Goal: Task Accomplishment & Management: Manage account settings

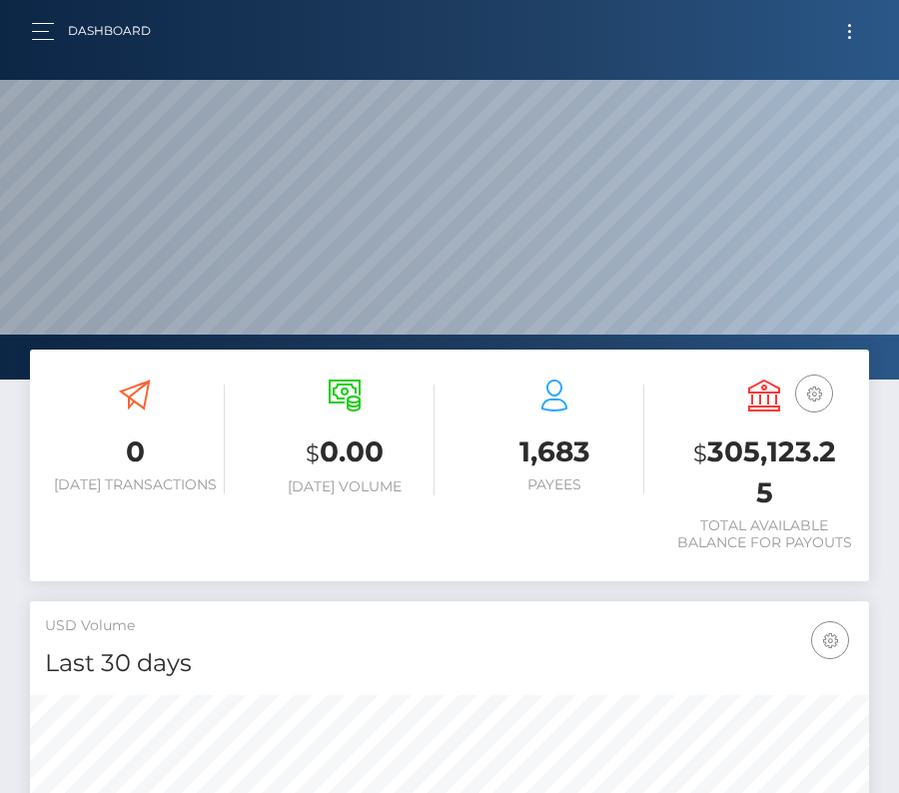
scroll to position [354, 404]
click at [846, 35] on button "Toggle navigation" at bounding box center [849, 31] width 37 height 27
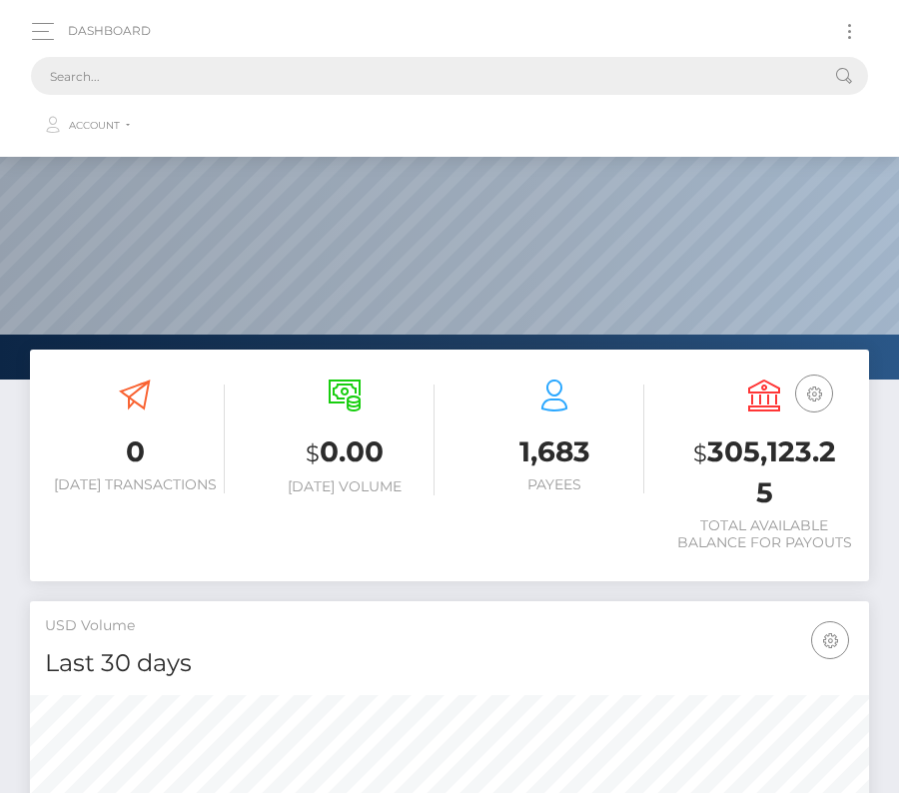
click at [547, 71] on input "text" at bounding box center [423, 76] width 785 height 38
paste input "2087321"
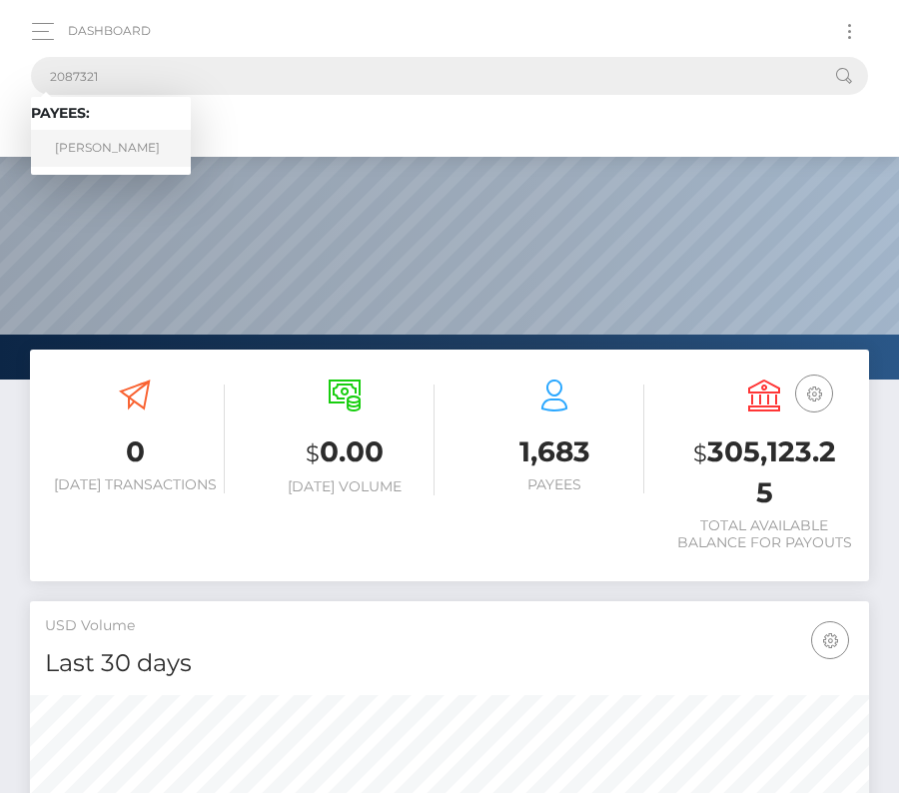
type input "2087321"
click at [110, 144] on link "Adrian Guranyi" at bounding box center [111, 148] width 160 height 37
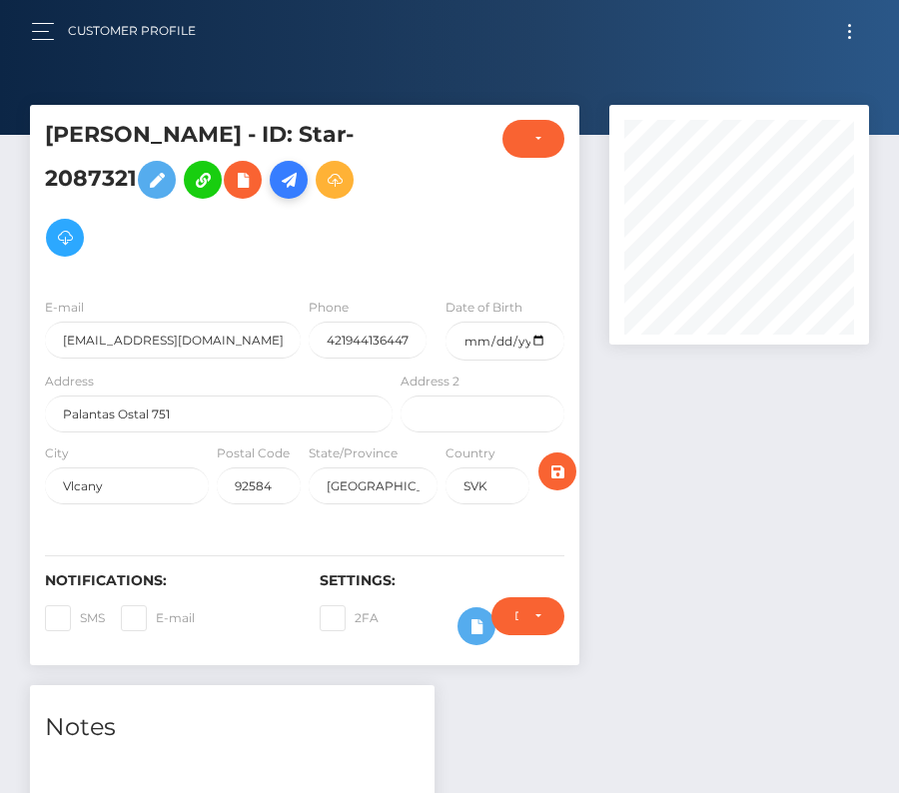
click at [291, 184] on icon at bounding box center [289, 180] width 24 height 25
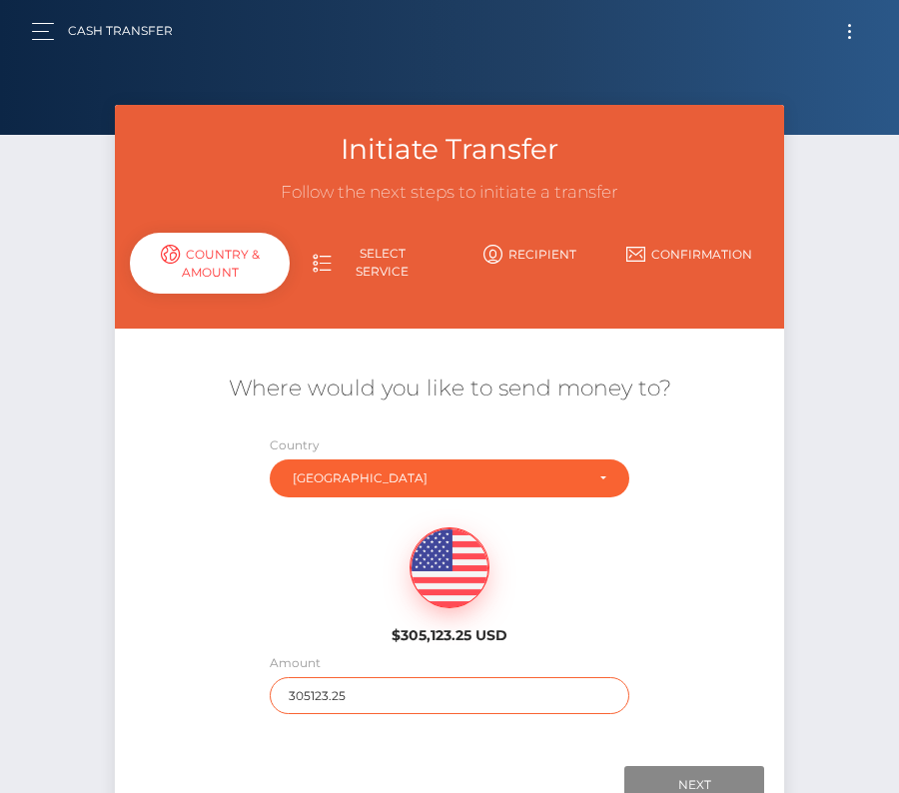
click at [398, 692] on input "305123.25" at bounding box center [450, 695] width 361 height 37
type input "142.45"
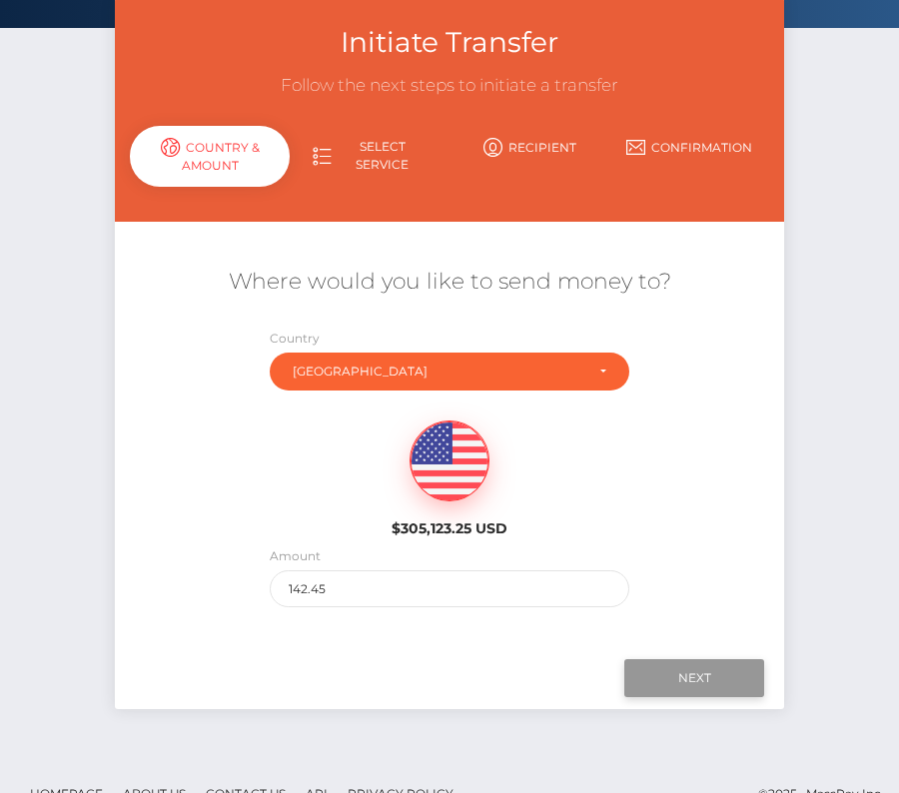
click at [712, 672] on input "Next" at bounding box center [694, 678] width 140 height 38
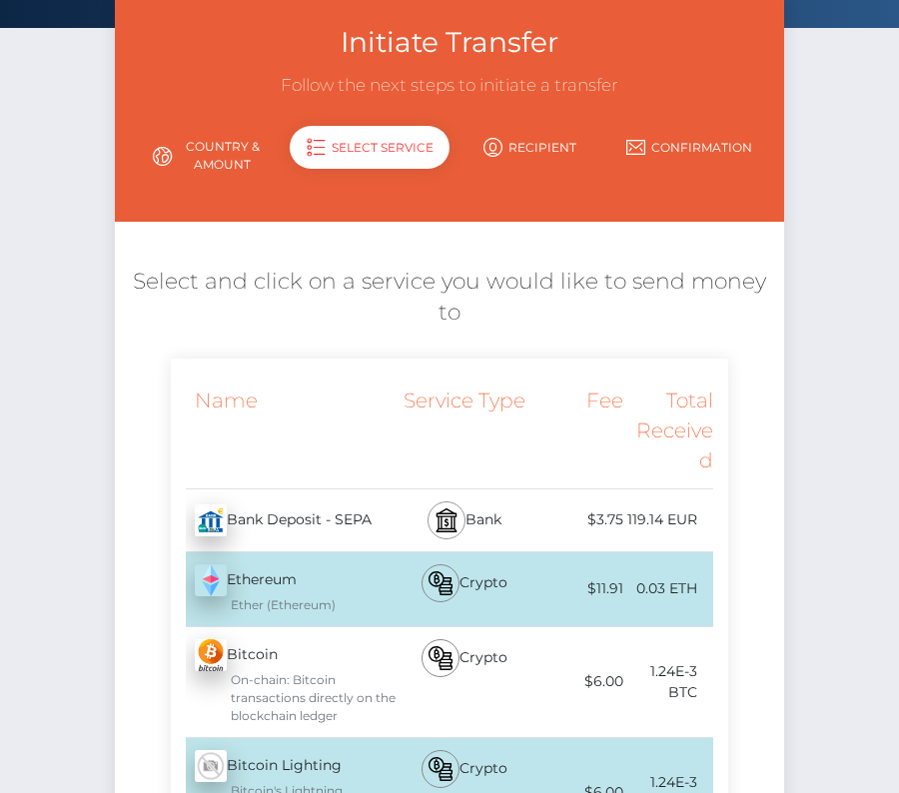
click at [458, 501] on div at bounding box center [446, 520] width 38 height 38
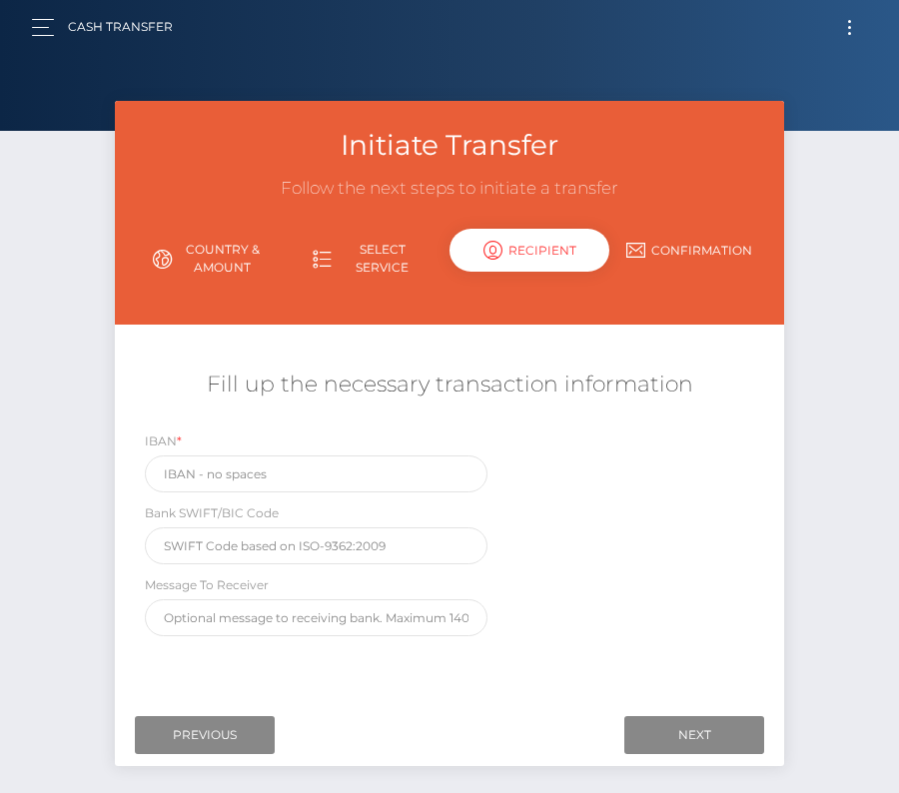
scroll to position [0, 0]
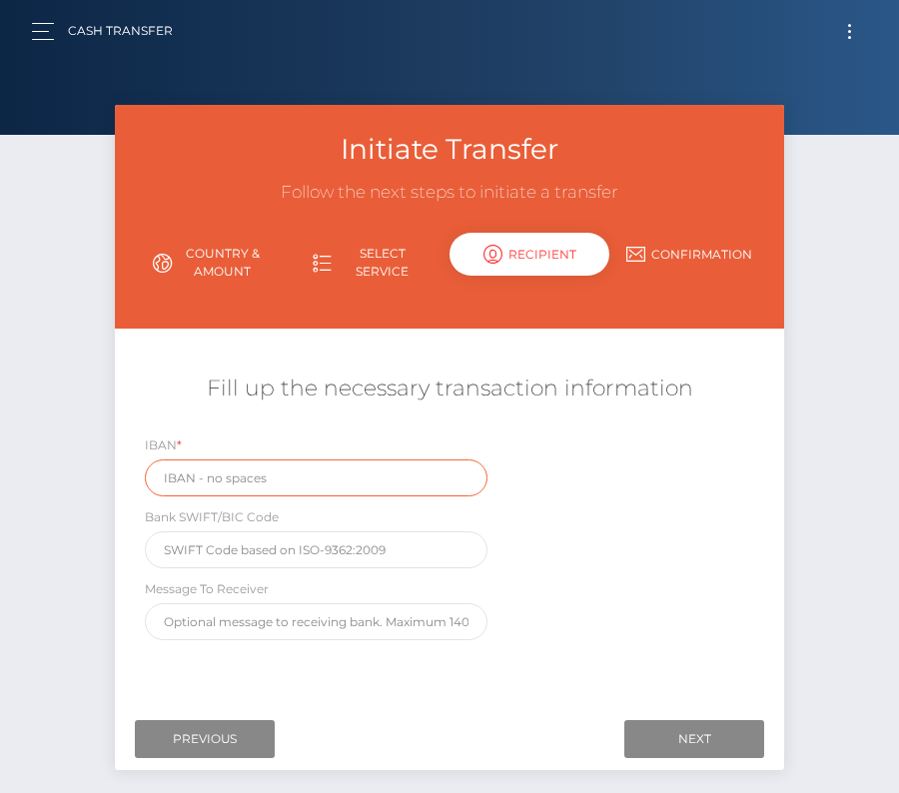
click at [244, 493] on input "text" at bounding box center [316, 477] width 343 height 37
paste input "SK7911000000002933503055"
type input "SK7911000000002933503055"
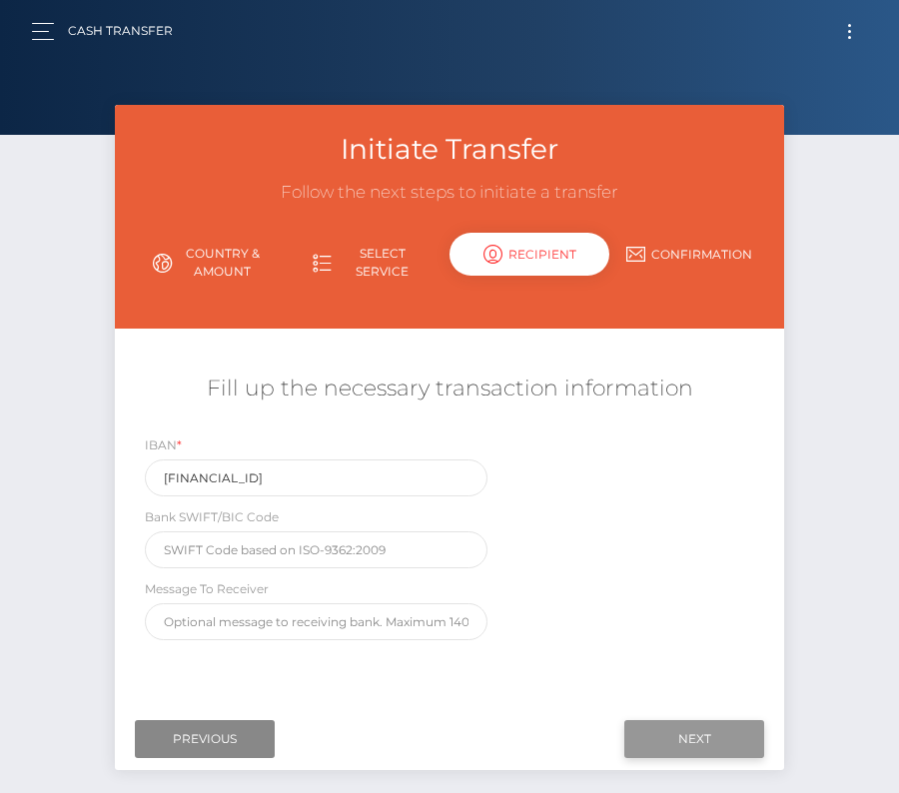
click at [684, 733] on input "Next" at bounding box center [694, 739] width 140 height 38
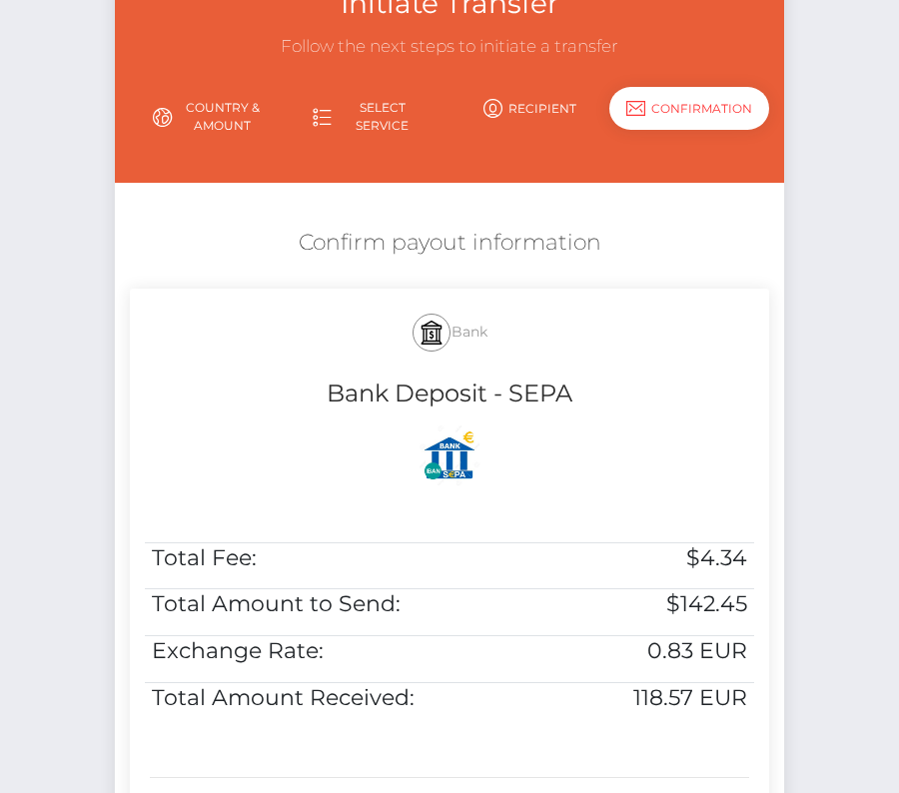
scroll to position [407, 0]
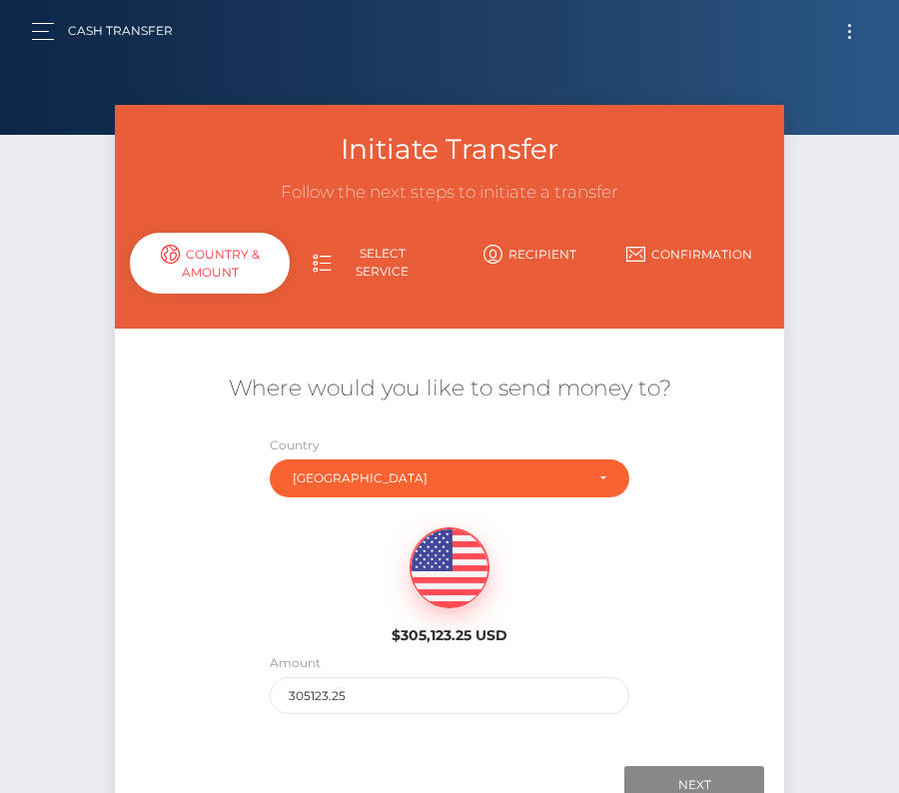
scroll to position [140, 0]
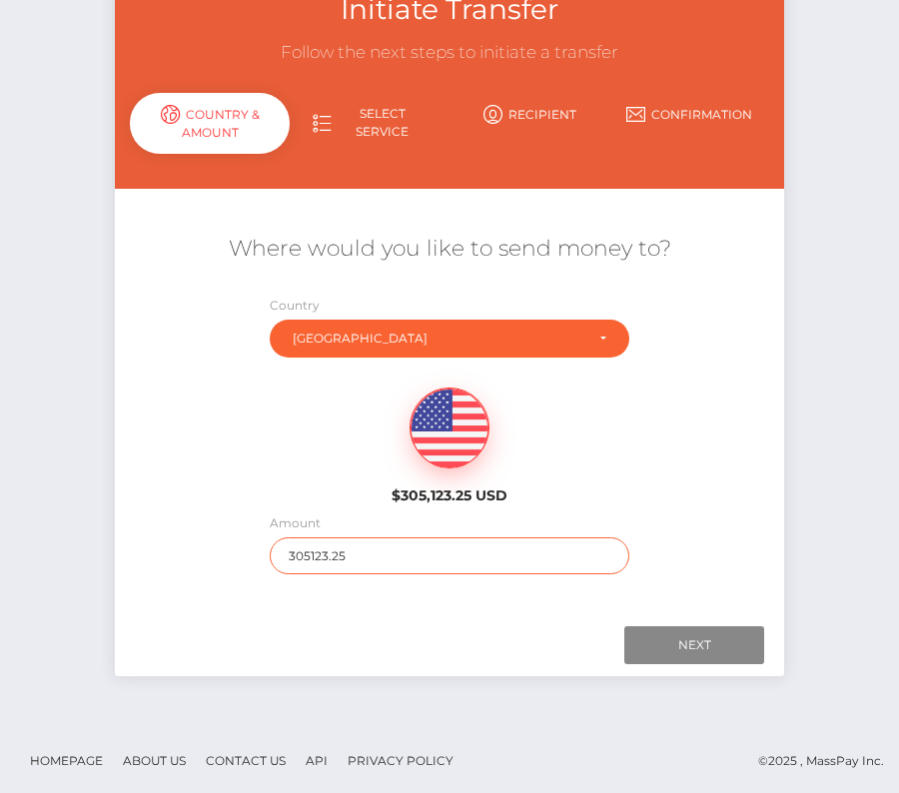
click at [340, 557] on input "305123.25" at bounding box center [450, 555] width 361 height 37
type input "142"
click at [592, 487] on div "$305,123.25 USD" at bounding box center [449, 440] width 669 height 145
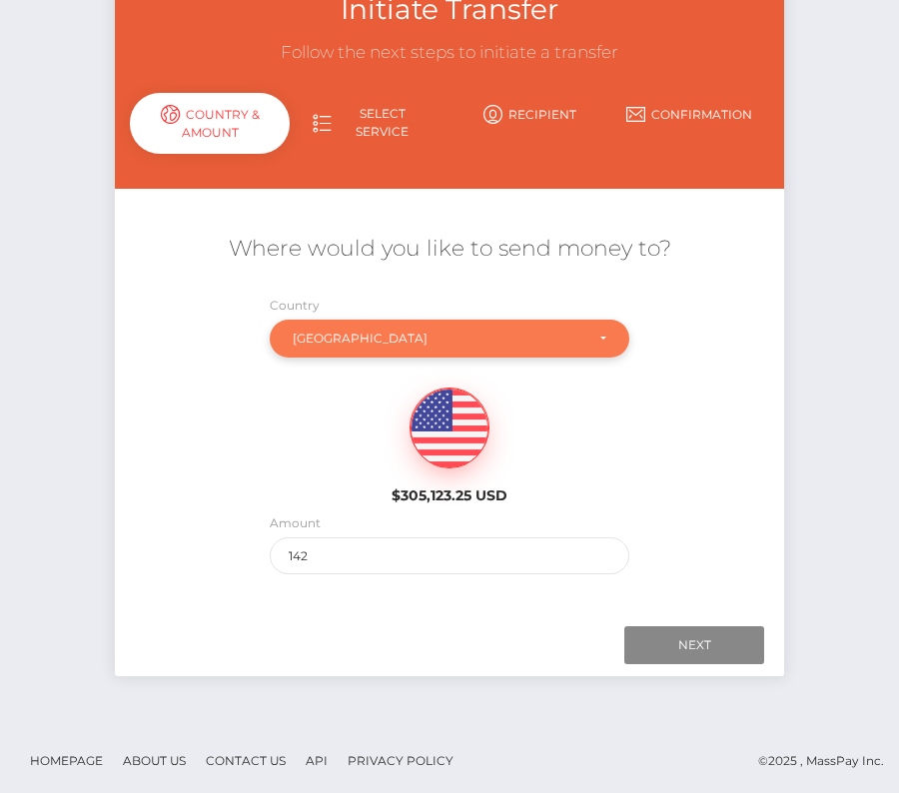
scroll to position [0, 0]
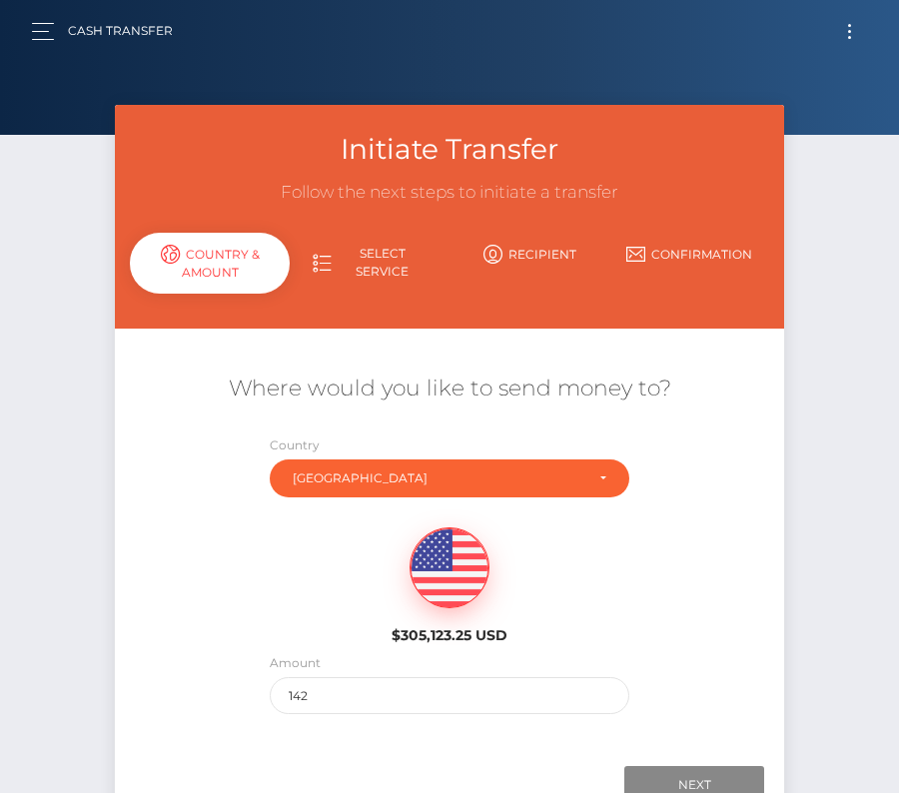
click at [856, 34] on button "Toggle navigation" at bounding box center [849, 31] width 37 height 27
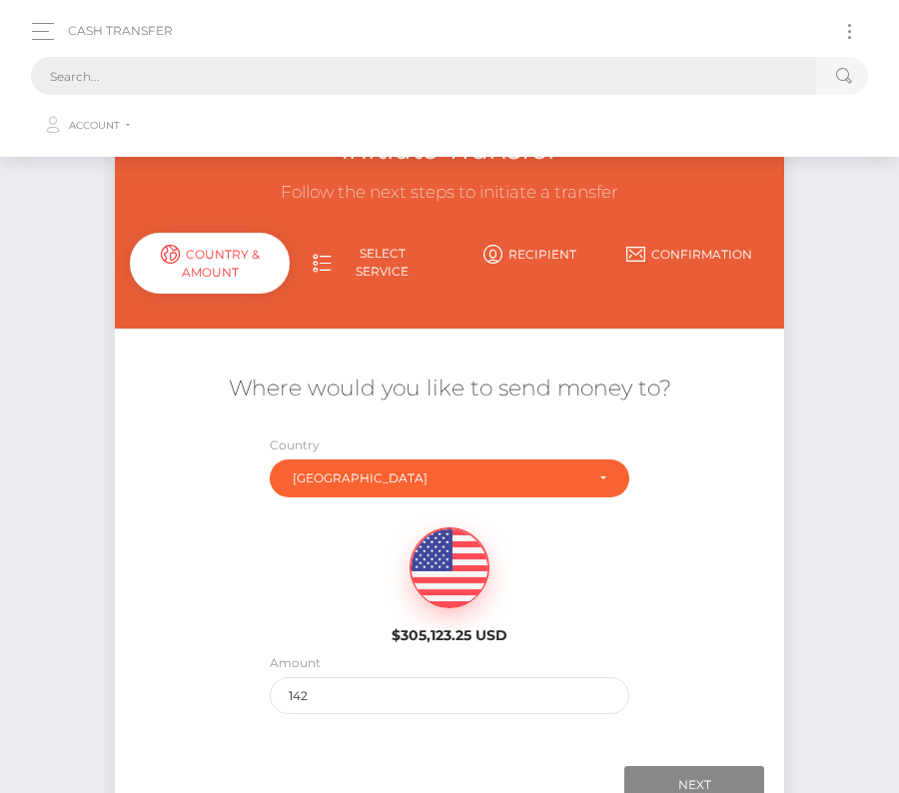
click at [458, 72] on input "text" at bounding box center [423, 76] width 785 height 38
paste input "2087321"
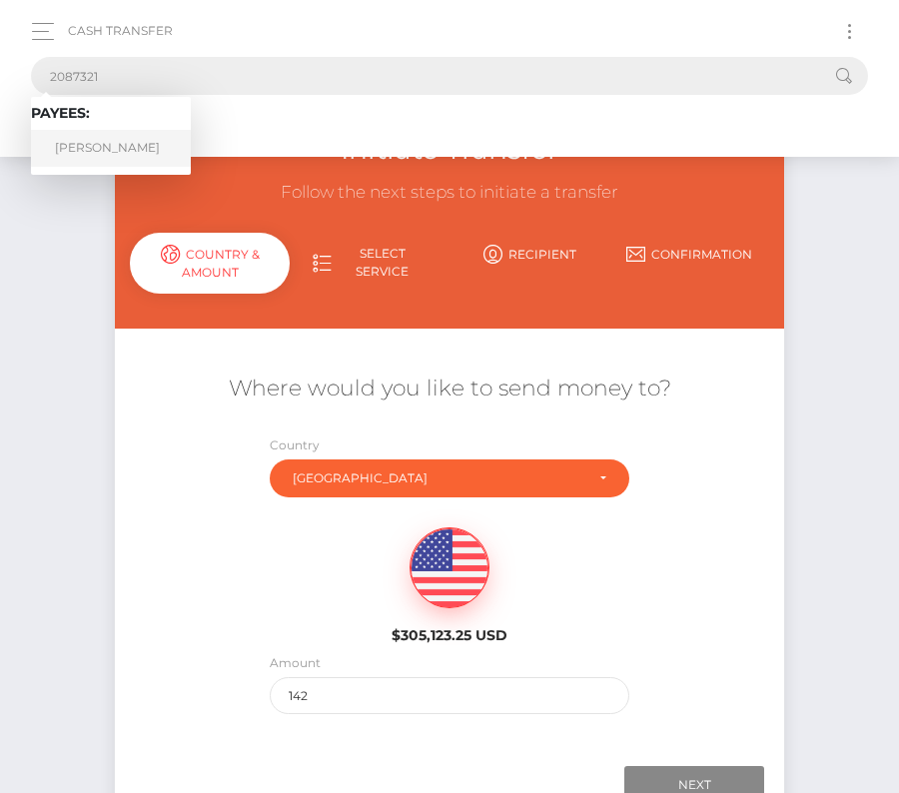
type input "2087321"
click at [132, 145] on link "Adrian Guranyi" at bounding box center [111, 148] width 160 height 37
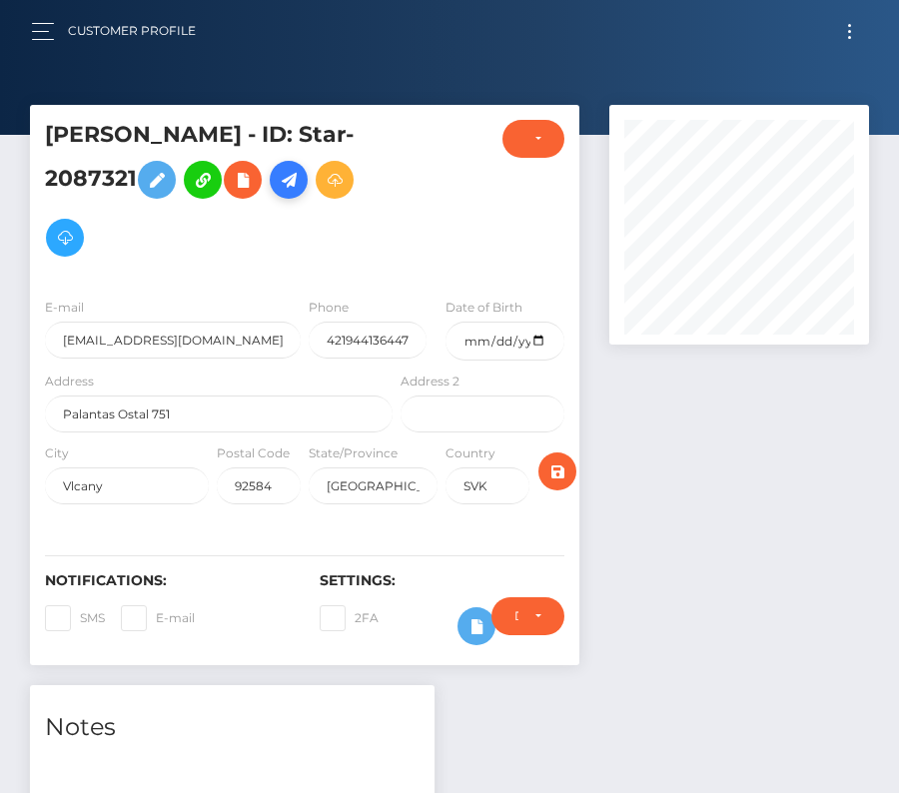
click at [298, 186] on icon at bounding box center [289, 180] width 24 height 25
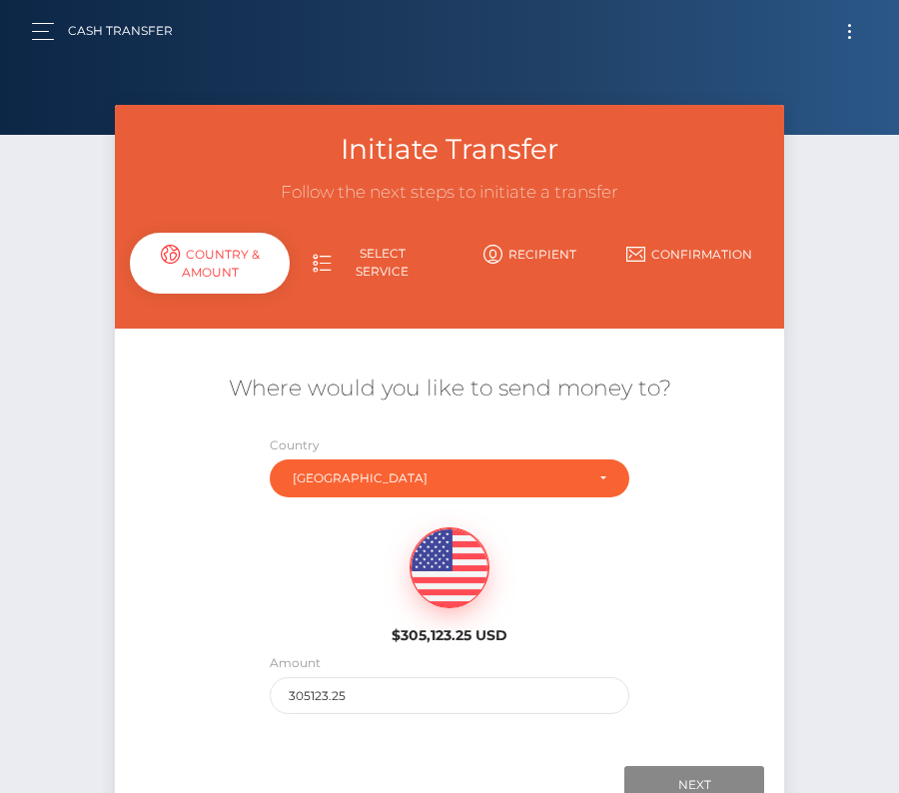
scroll to position [140, 0]
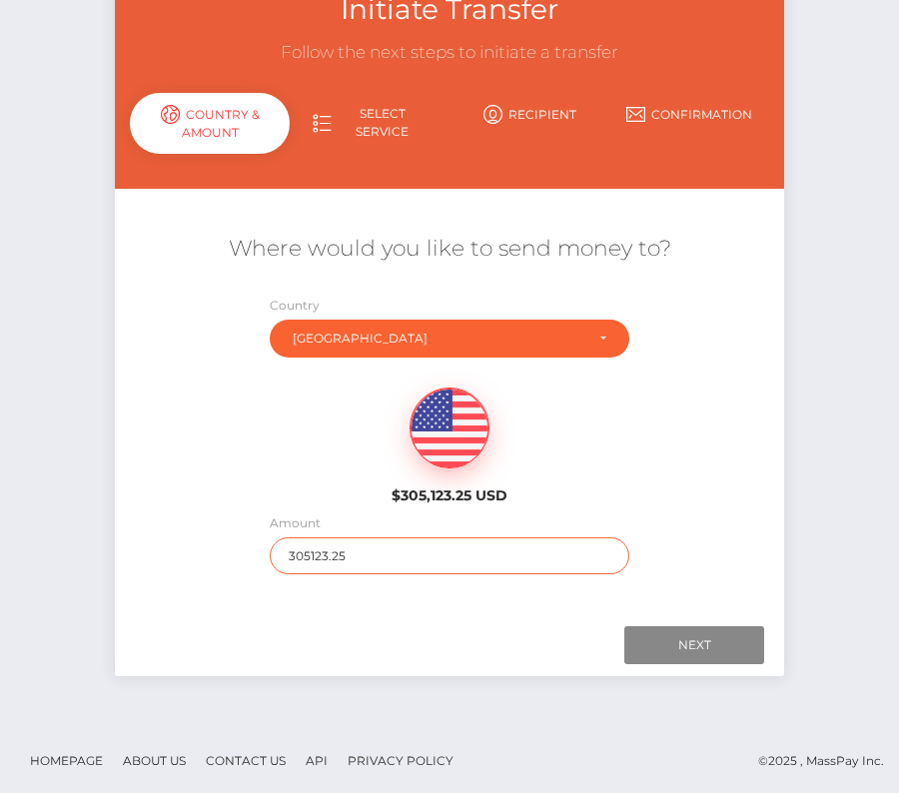
click at [362, 564] on input "305123.25" at bounding box center [450, 555] width 361 height 37
type input "142.45"
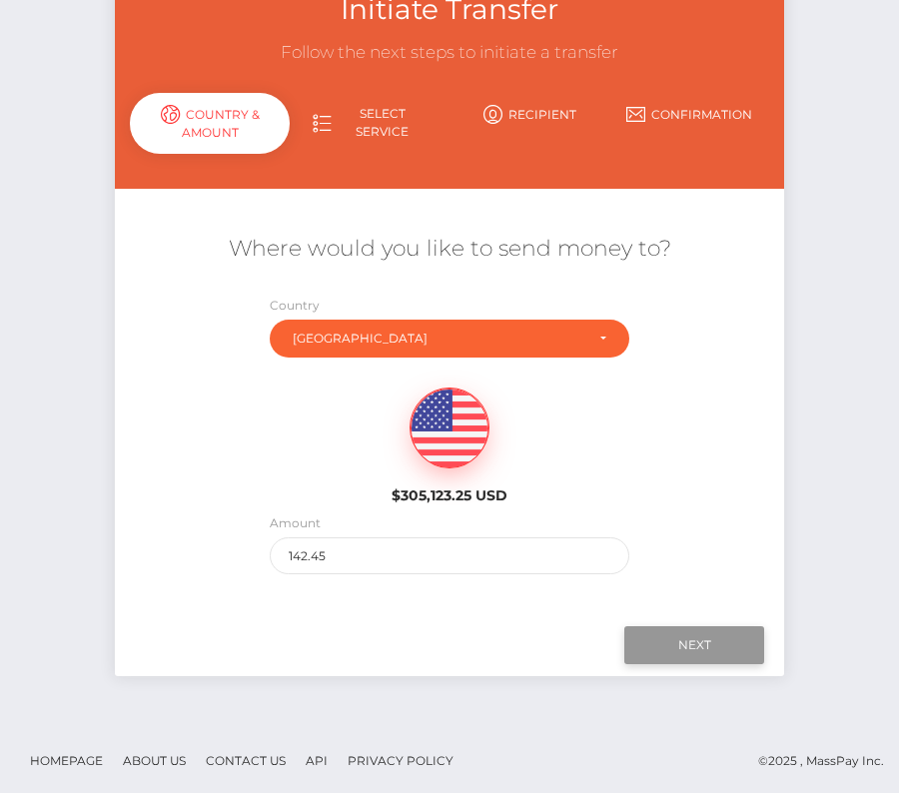
click at [700, 646] on input "Next" at bounding box center [694, 645] width 140 height 38
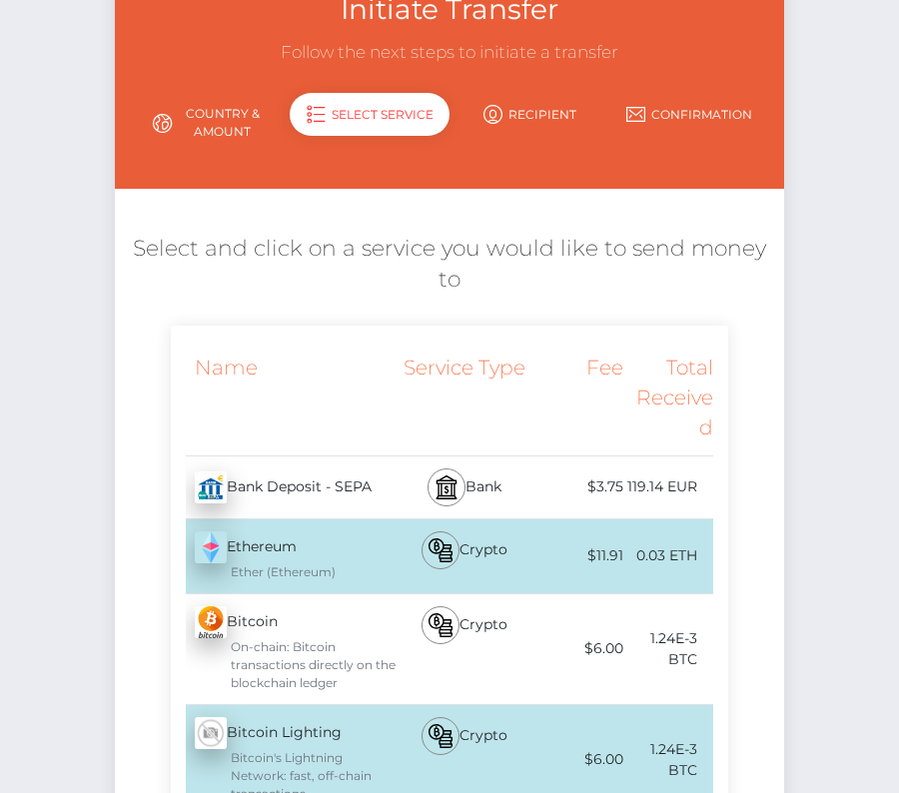
click at [303, 464] on div "Bank Deposit - SEPA - EUR" at bounding box center [284, 487] width 226 height 56
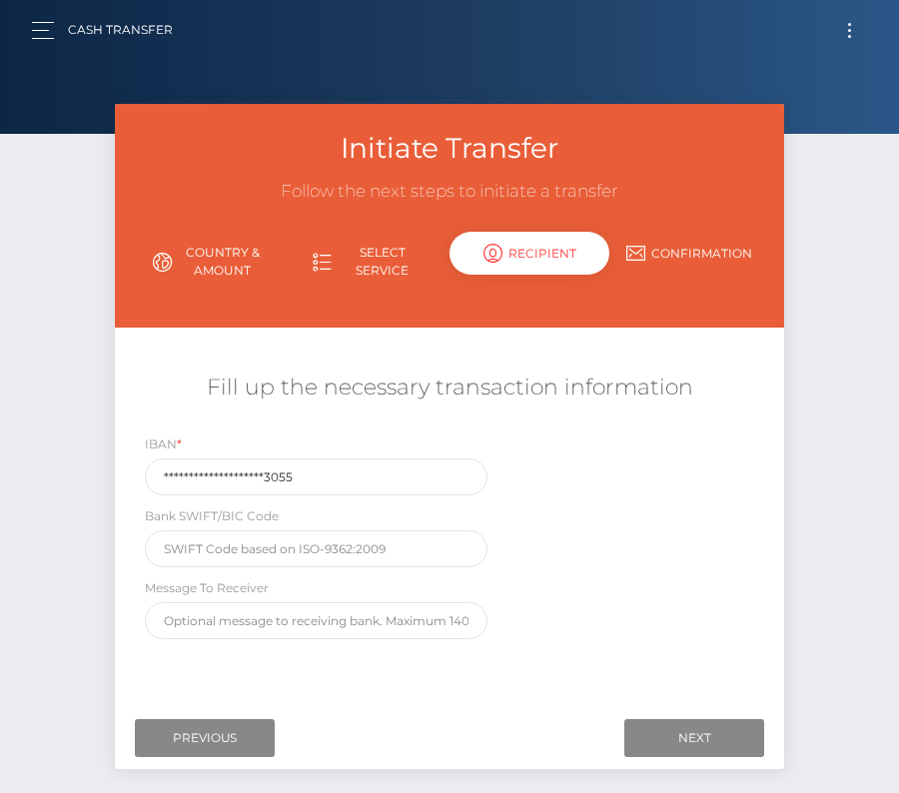
scroll to position [0, 0]
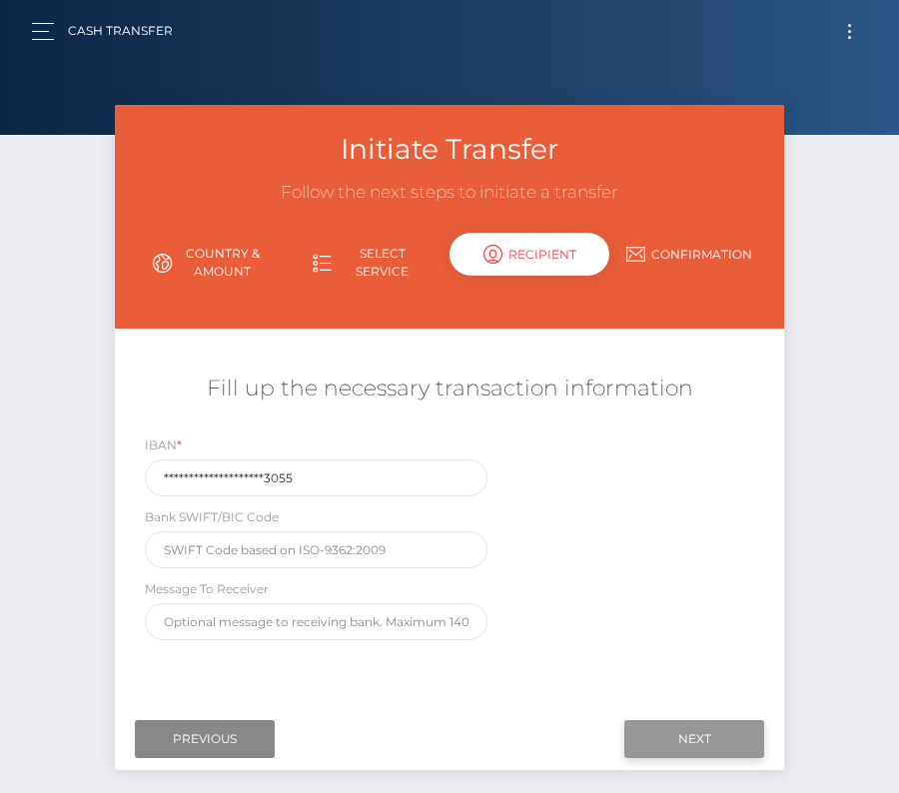
click at [701, 731] on input "Next" at bounding box center [694, 739] width 140 height 38
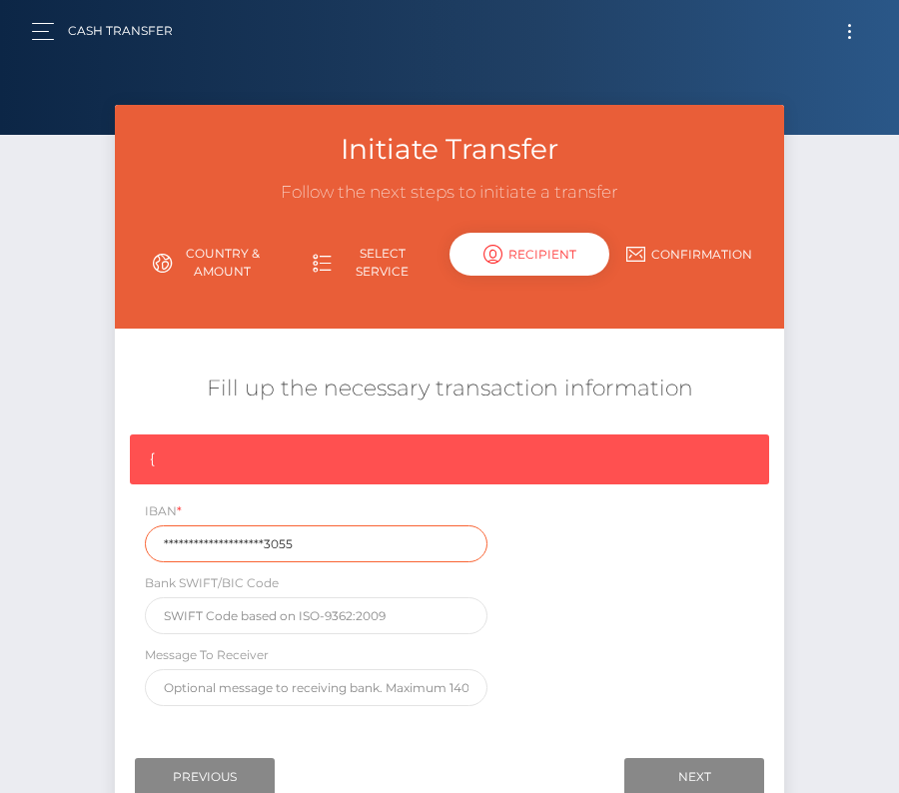
drag, startPoint x: 321, startPoint y: 542, endPoint x: 57, endPoint y: 542, distance: 263.7
click at [57, 542] on div "Initiate Transfer Follow the next steps to initiate a transfer Country & Amount…" at bounding box center [449, 481] width 899 height 753
paste input "SK791100000000293350"
type input "SK7911000000002933503055"
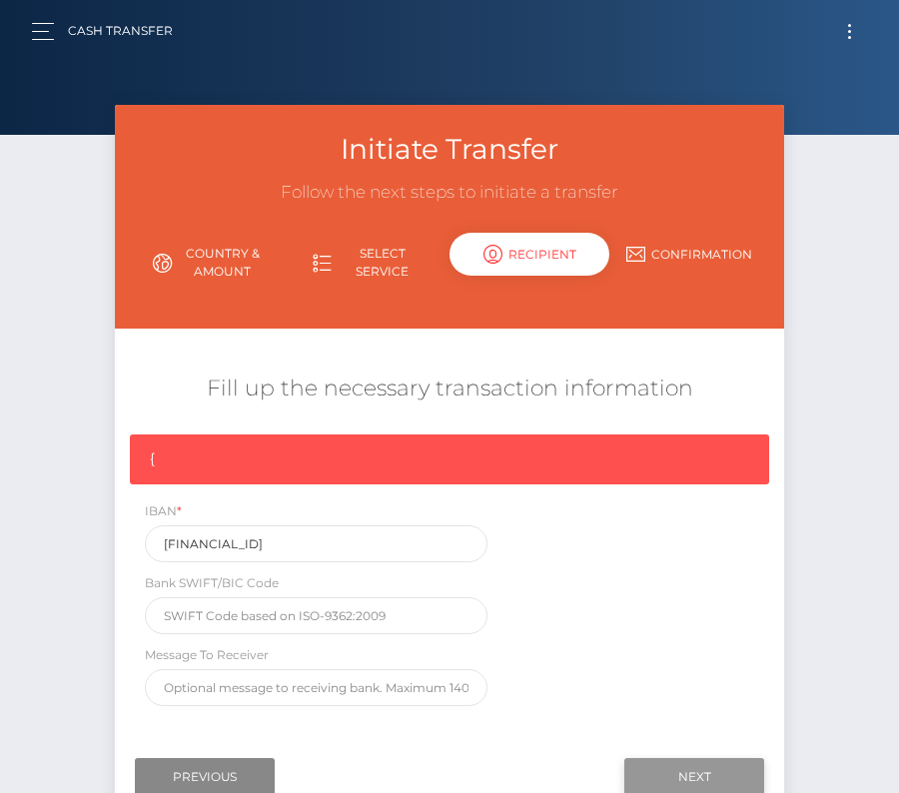
click at [672, 766] on input "Next" at bounding box center [694, 777] width 140 height 38
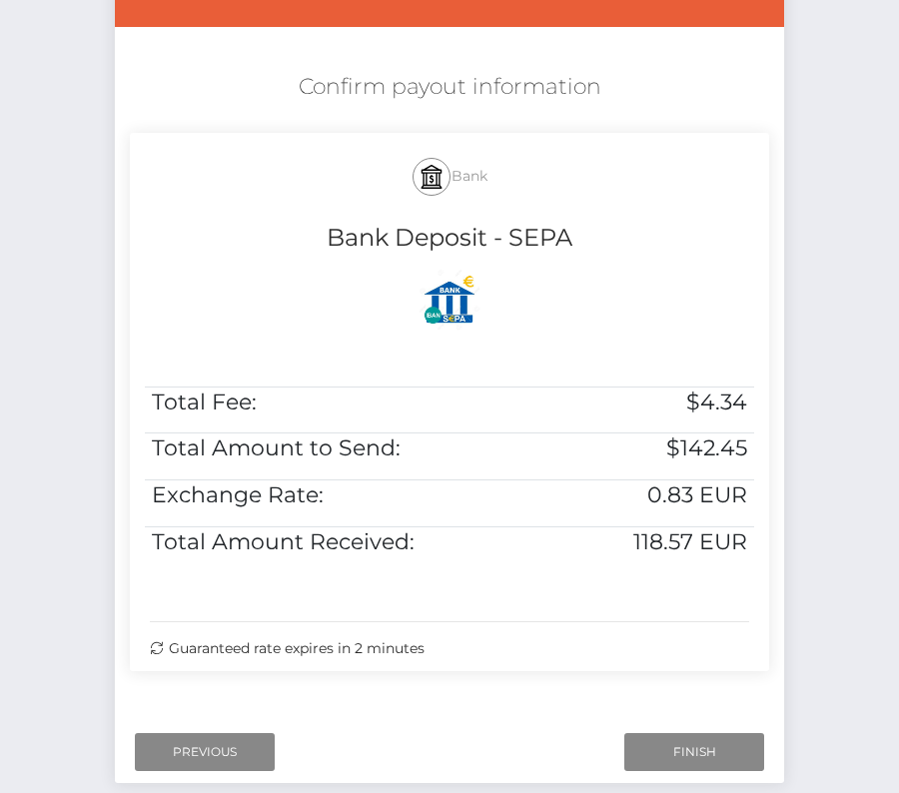
scroll to position [407, 0]
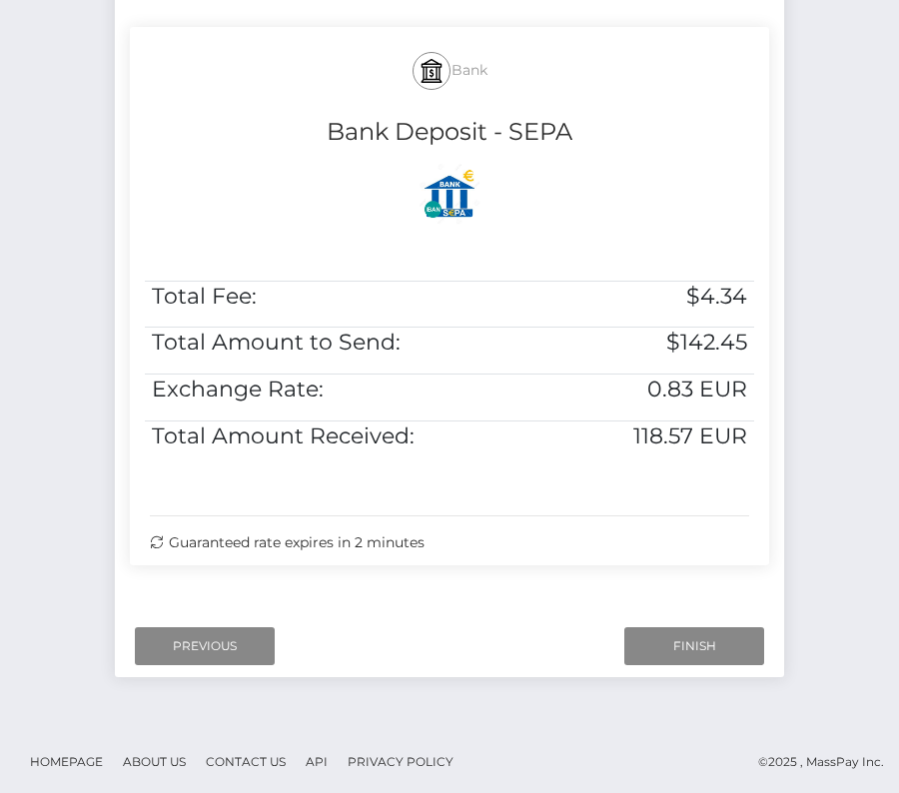
drag, startPoint x: 314, startPoint y: 71, endPoint x: 655, endPoint y: 530, distance: 572.5
click at [655, 530] on div "Bank Bank Deposit - SEPA Total Fee: $4.34 Total Amount to Send: $142.45 Exchang…" at bounding box center [449, 296] width 639 height 538
copy div "Bank Bank Deposit - SEPA Total Fee: $4.34 Total Amount to Send: $142.45 Exchang…"
click at [701, 645] on input "Finish" at bounding box center [694, 646] width 140 height 38
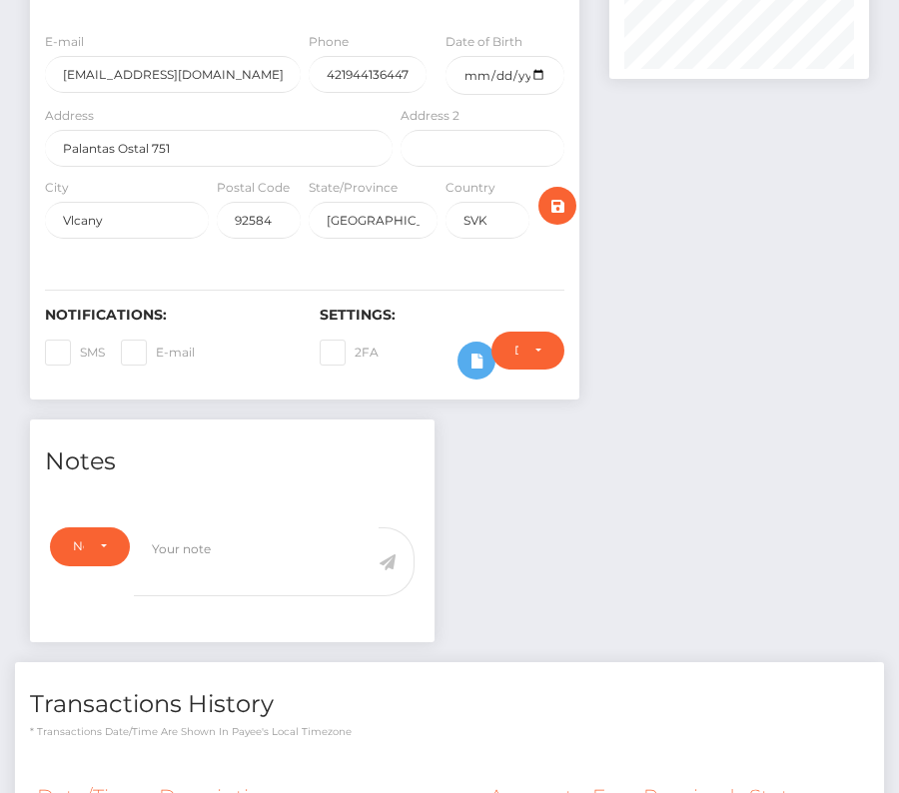
scroll to position [617, 0]
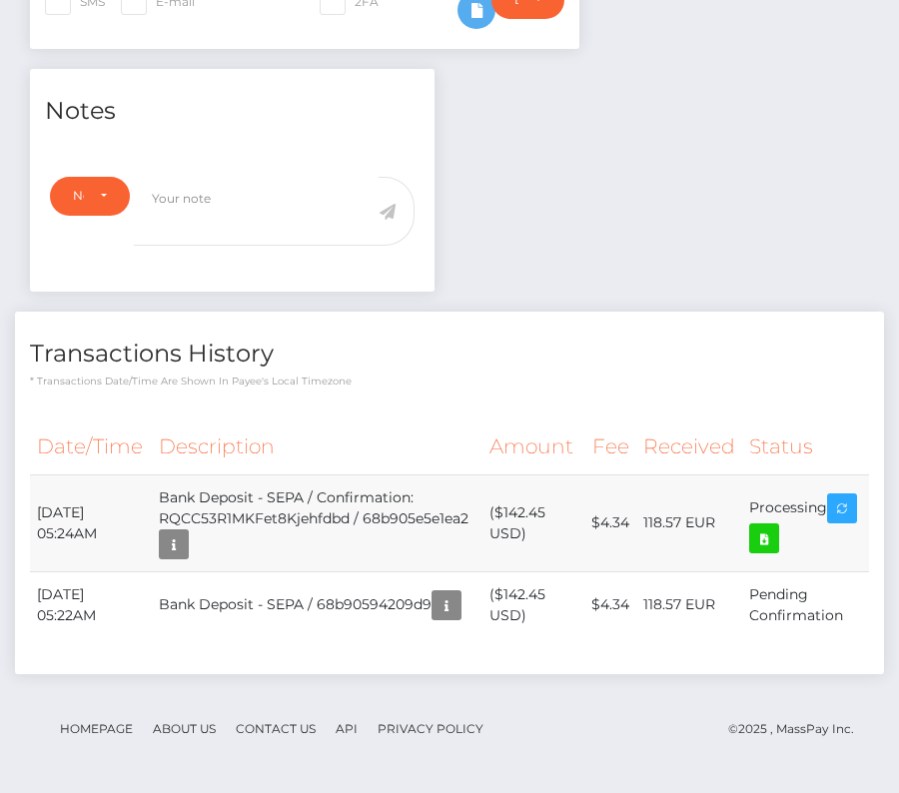
drag, startPoint x: 839, startPoint y: 499, endPoint x: 36, endPoint y: 499, distance: 803.0
click at [36, 500] on tr "September 4, 2025 05:24AM Bank Deposit - SEPA / Confirmation: RQCC53R1MKFet8Kje…" at bounding box center [449, 522] width 839 height 97
copy tr "September 4, 2025 05:24AM Bank Deposit - SEPA / Confirmation: RQCC53R1MKFet8Kje…"
click at [776, 526] on icon at bounding box center [764, 538] width 24 height 25
click at [0, 0] on div "Adrian Guranyi - ID: Star-2087321 ACTIVE DEACTIVE" at bounding box center [449, 141] width 899 height 1304
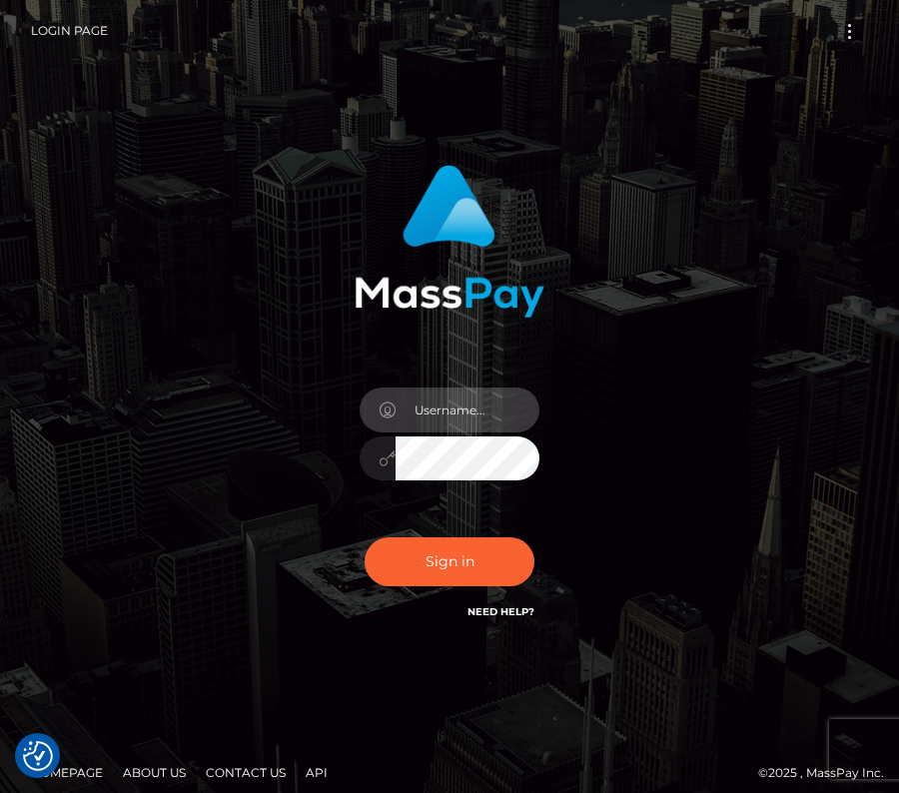
click at [428, 411] on input "text" at bounding box center [468, 410] width 144 height 45
type input "kateo"
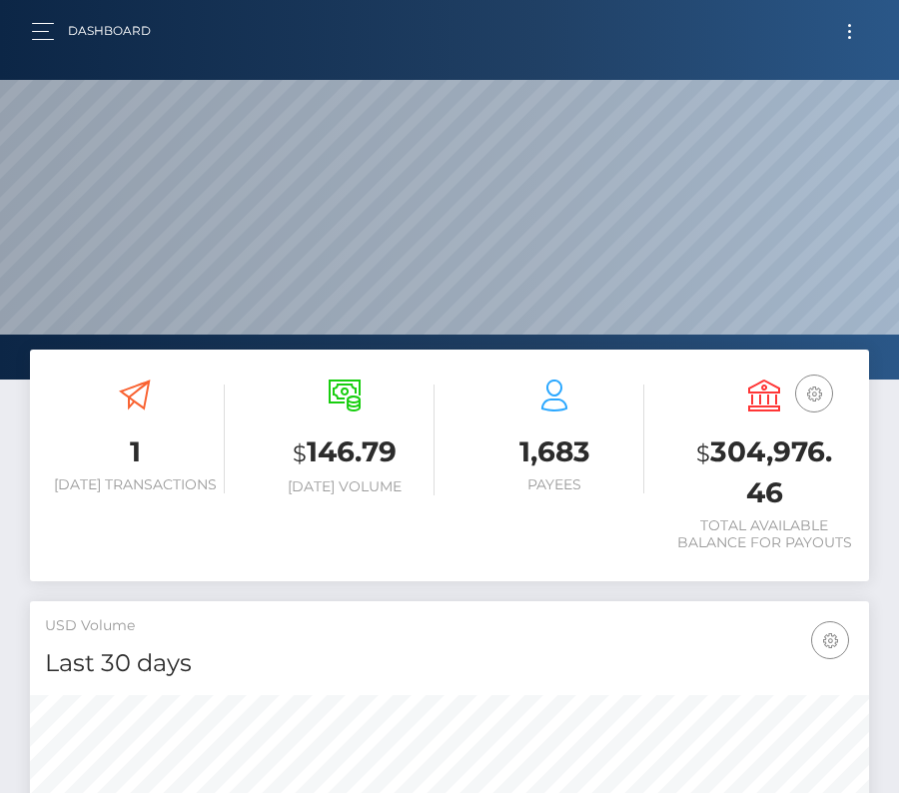
scroll to position [354, 404]
click at [843, 33] on button "Toggle navigation" at bounding box center [849, 31] width 37 height 27
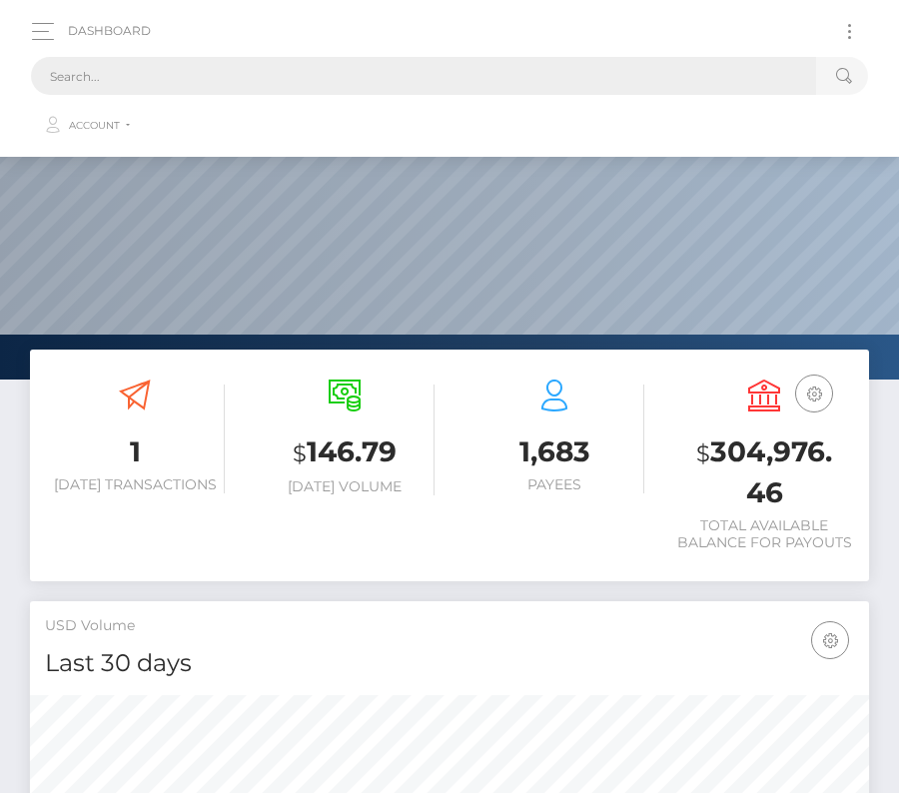
click at [93, 71] on input "text" at bounding box center [423, 76] width 785 height 38
paste input "2087321"
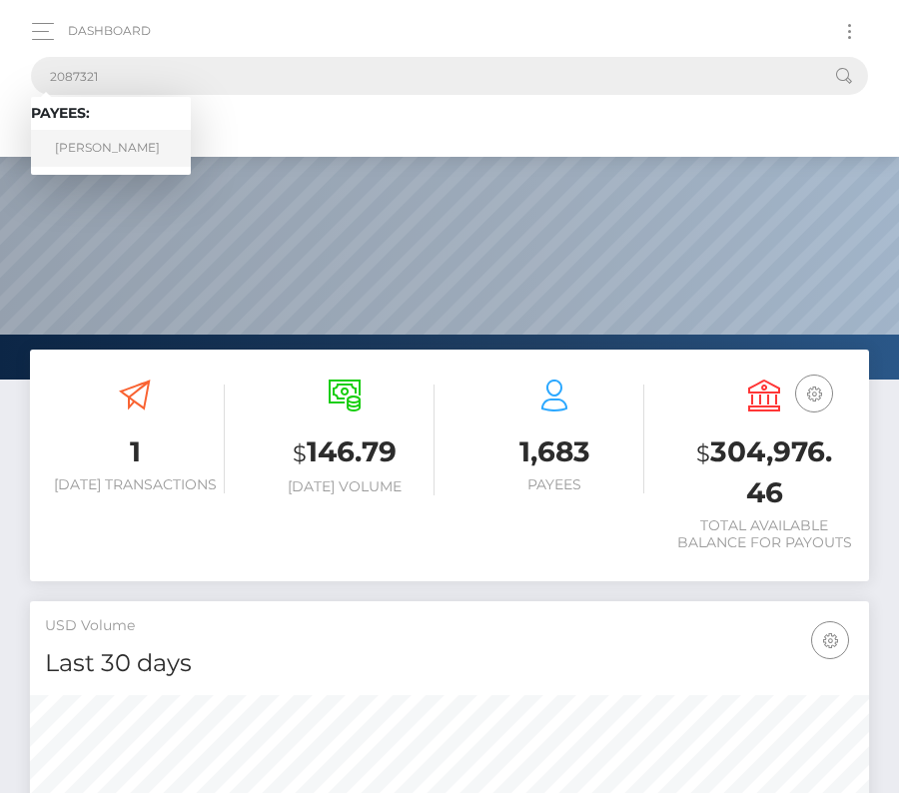
type input "2087321"
click at [98, 162] on link "Adrian Guranyi" at bounding box center [111, 148] width 160 height 37
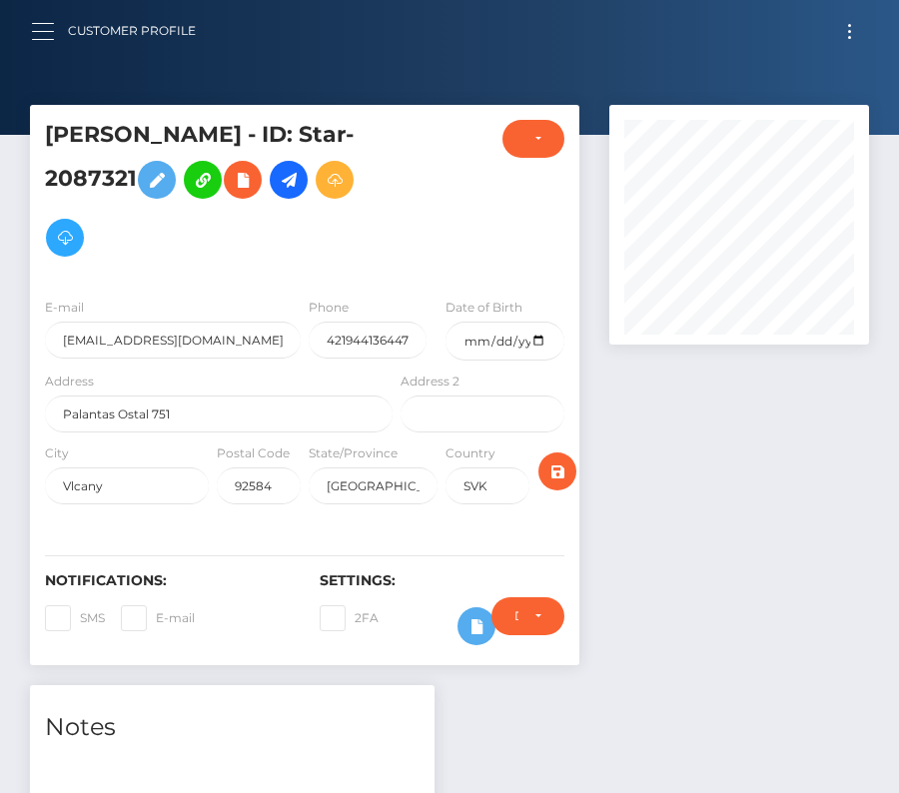
click at [37, 40] on button "button" at bounding box center [49, 31] width 37 height 27
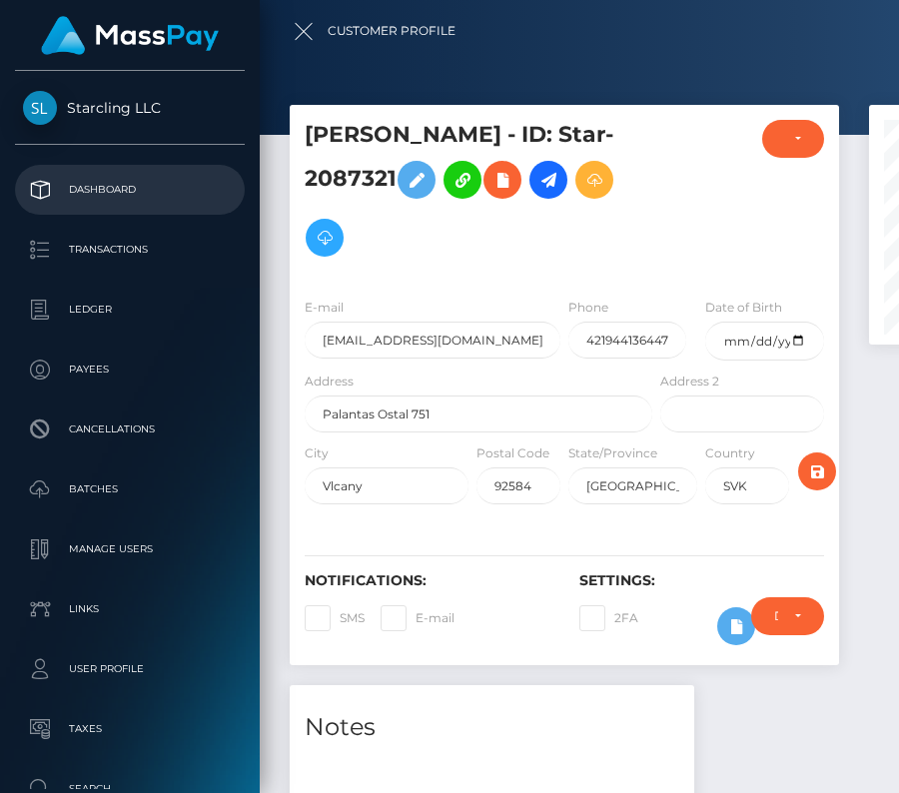
click at [67, 183] on p "Dashboard" at bounding box center [130, 190] width 214 height 30
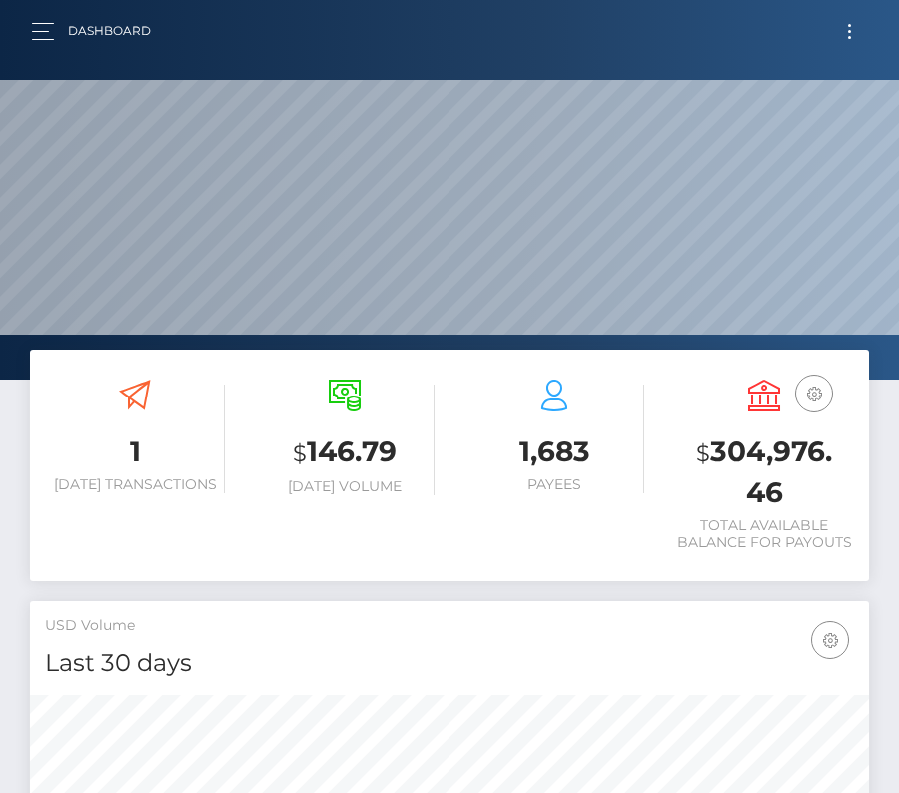
scroll to position [1, 0]
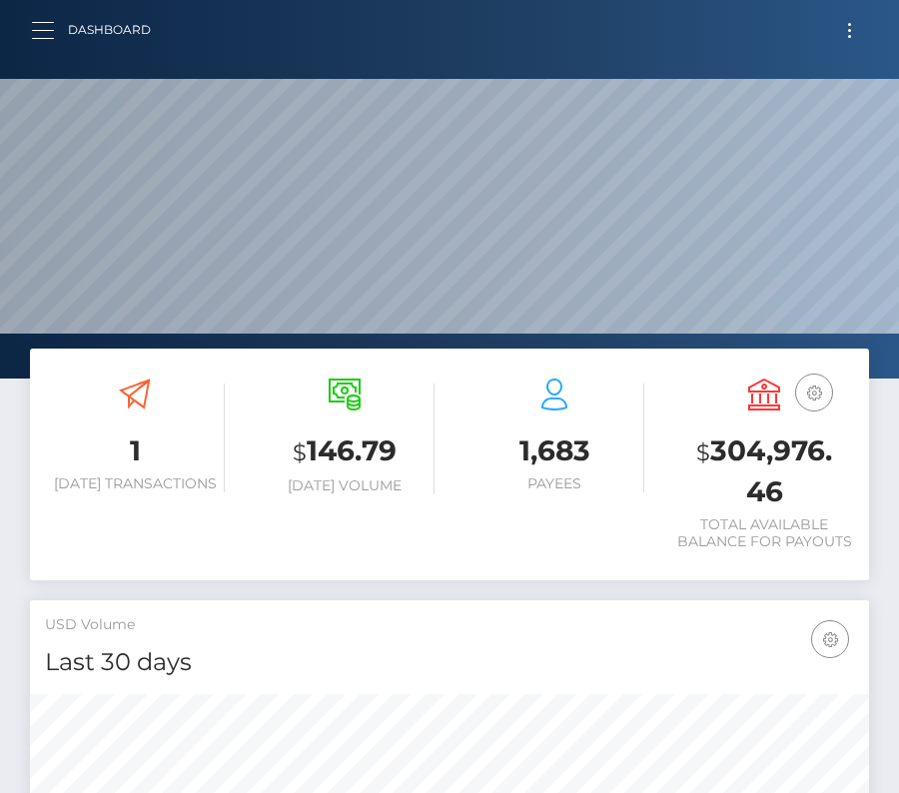
click at [48, 27] on button "button" at bounding box center [49, 30] width 37 height 27
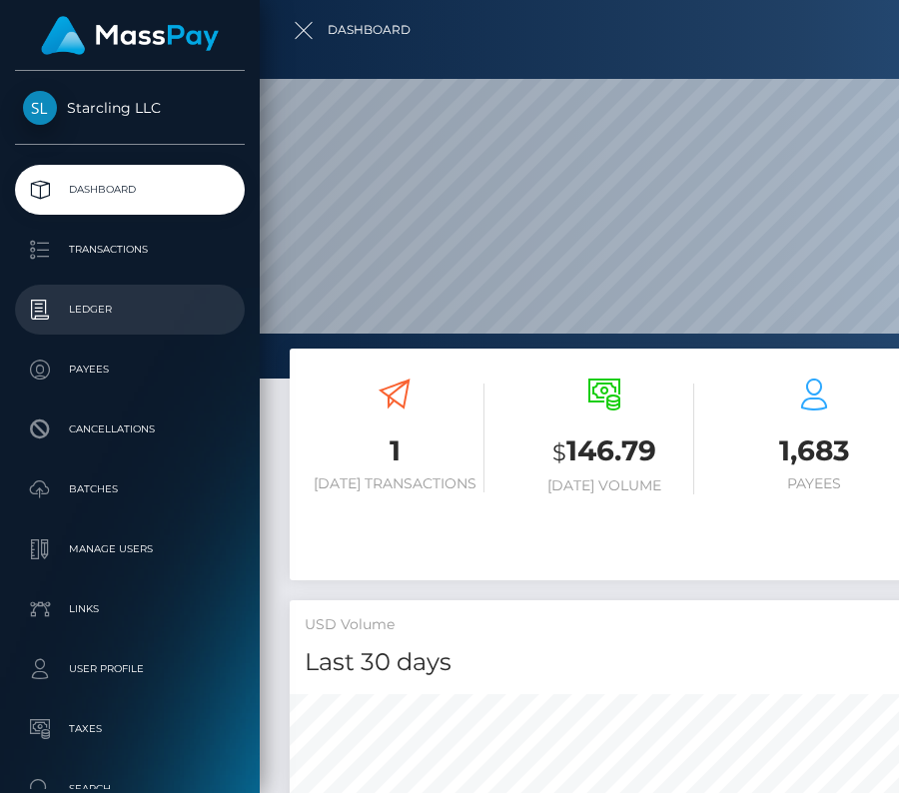
click at [89, 310] on p "Ledger" at bounding box center [130, 310] width 214 height 30
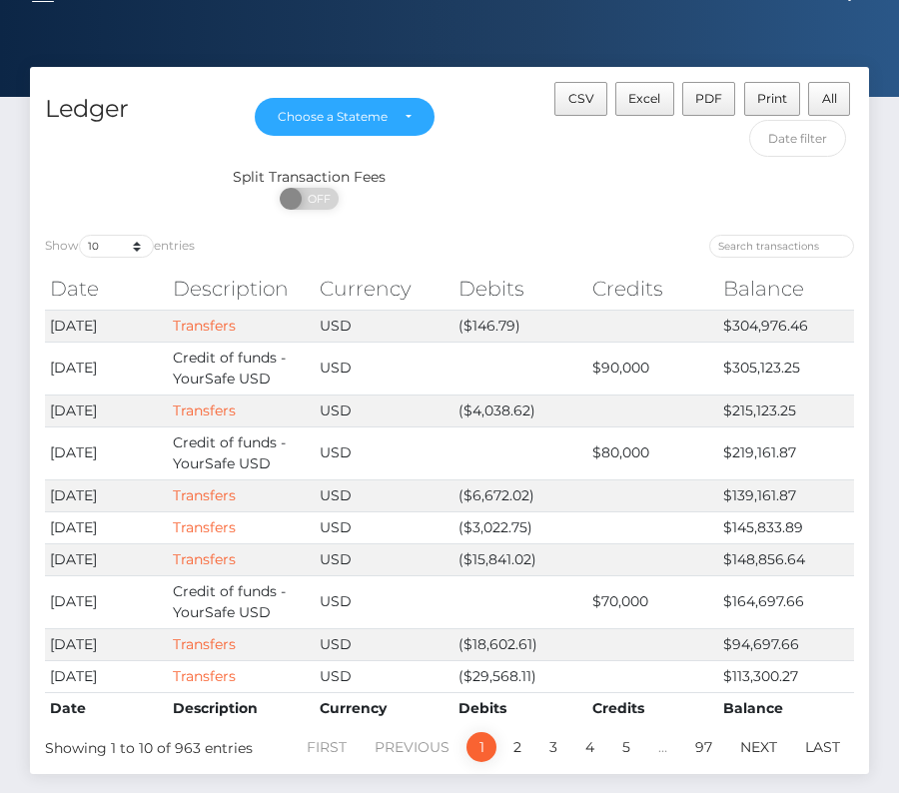
scroll to position [43, 0]
